Goal: Transaction & Acquisition: Register for event/course

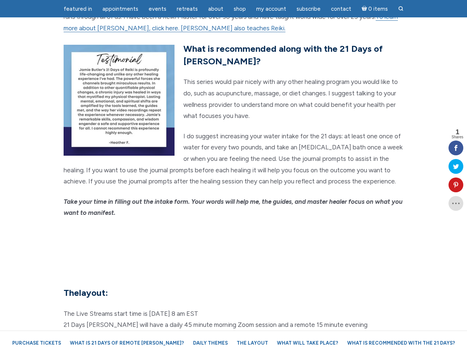
scroll to position [1778, 0]
click at [233, 197] on em "Take your time in filling out the intake form. Your words will help me, the gui…" at bounding box center [233, 206] width 339 height 19
click at [120, 9] on span "Appointments" at bounding box center [120, 9] width 36 height 7
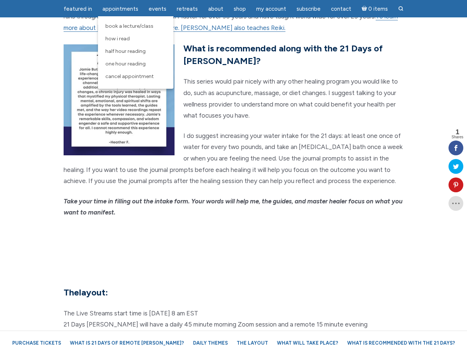
click at [157, 9] on span "Events" at bounding box center [158, 9] width 18 height 7
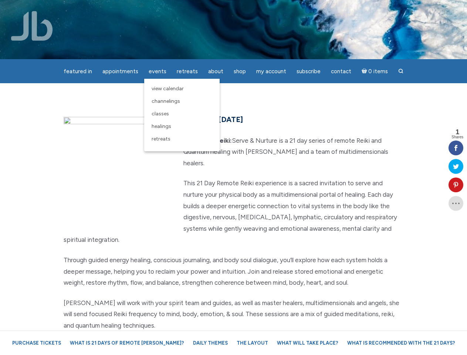
click at [215, 9] on div "featured in featured in Memes Appointments Book a Lecture/Class How I Read Half…" at bounding box center [233, 5] width 467 height 11
click at [271, 9] on div "featured in featured in Memes Appointments Book a Lecture/Class How I Read Half…" at bounding box center [233, 5] width 467 height 11
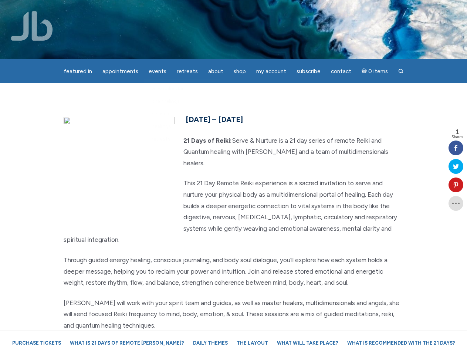
click at [456, 185] on icon at bounding box center [455, 185] width 15 height 6
